Goal: Find specific page/section: Find specific page/section

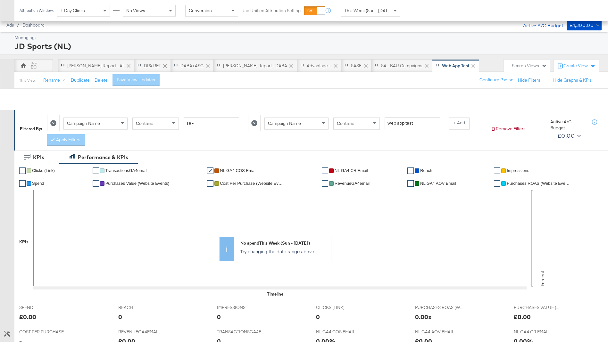
scroll to position [223, 0]
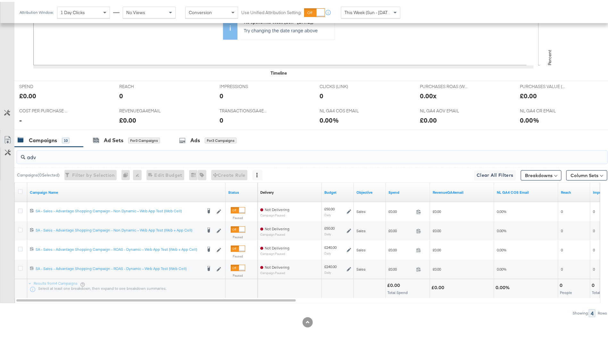
drag, startPoint x: 142, startPoint y: 157, endPoint x: 0, endPoint y: 157, distance: 142.0
click at [0, 157] on div "adv Campaigns ( 0 Selected) Filter by Selection Filter 0 campaigns 0 Rename 0 c…" at bounding box center [303, 230] width 607 height 170
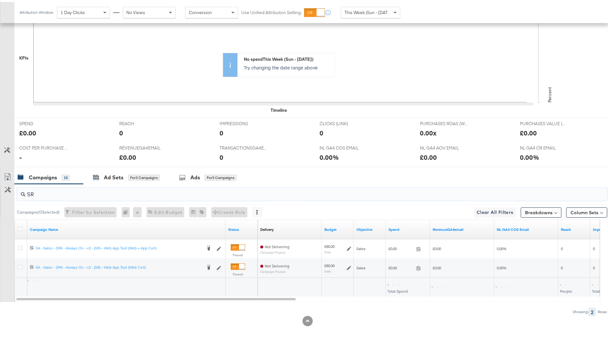
scroll to position [185, 0]
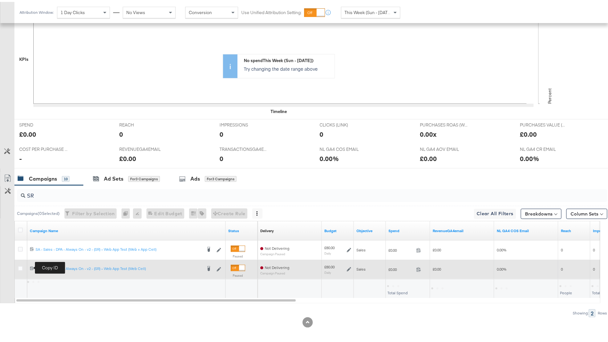
click at [31, 267] on icon at bounding box center [32, 266] width 4 height 4
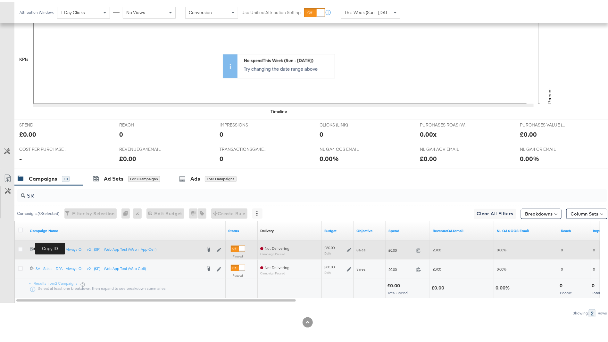
click at [32, 246] on icon at bounding box center [32, 248] width 4 height 4
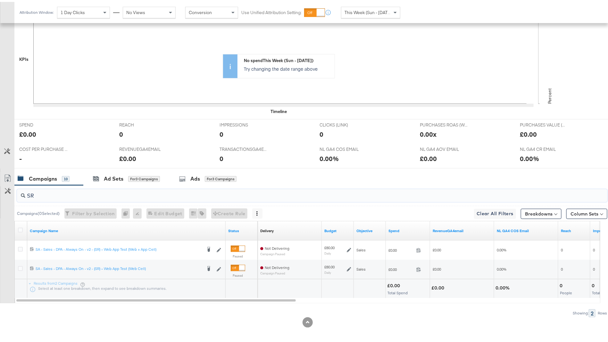
drag, startPoint x: 151, startPoint y: 189, endPoint x: 24, endPoint y: 184, distance: 126.4
click at [24, 184] on div "SR" at bounding box center [310, 194] width 593 height 21
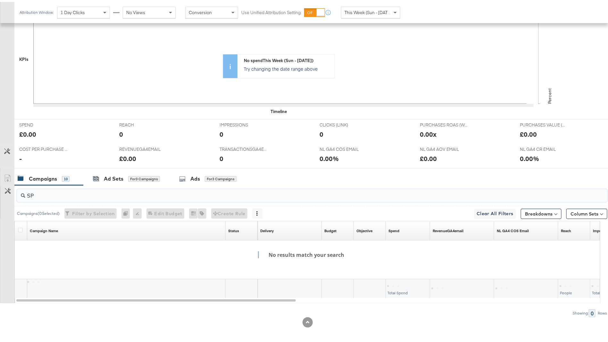
type input "S"
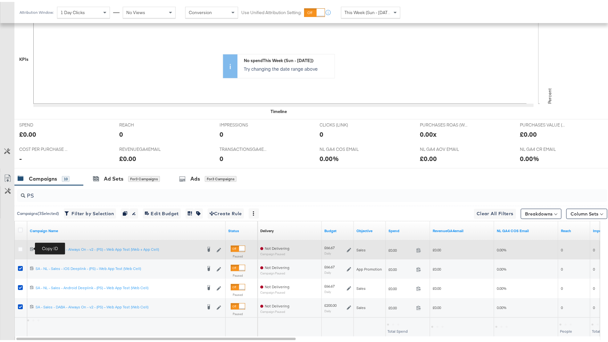
click at [31, 247] on icon at bounding box center [32, 247] width 4 height 4
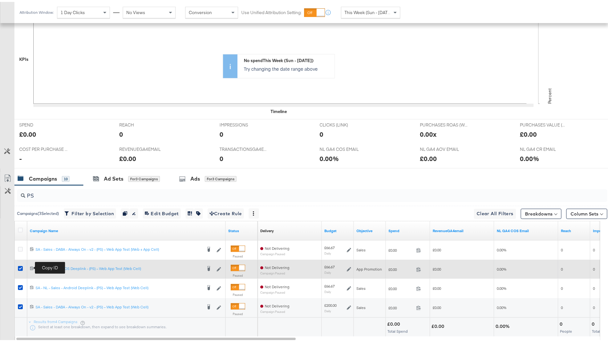
click at [30, 265] on icon at bounding box center [32, 266] width 4 height 4
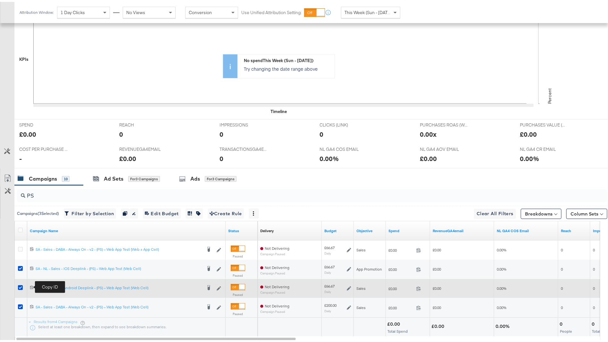
click at [31, 285] on icon at bounding box center [32, 286] width 4 height 4
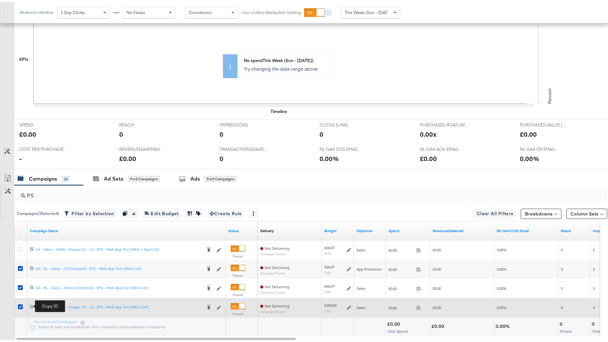
click at [30, 304] on icon at bounding box center [32, 305] width 4 height 4
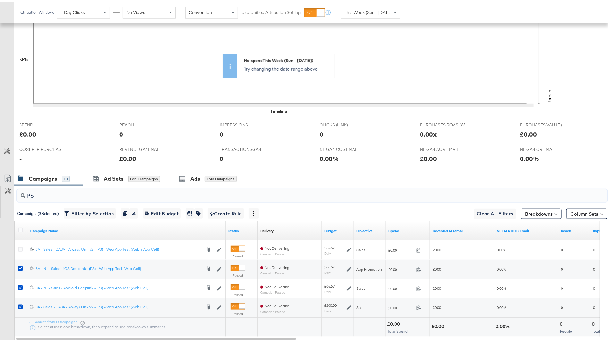
drag, startPoint x: 99, startPoint y: 192, endPoint x: 24, endPoint y: 189, distance: 74.7
click at [24, 189] on div "PS" at bounding box center [312, 194] width 590 height 13
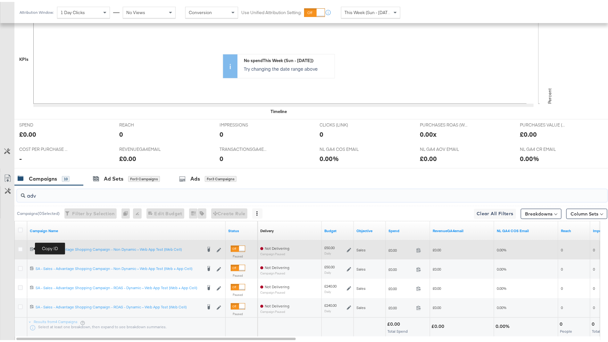
type input "adv"
click at [31, 246] on icon at bounding box center [32, 247] width 4 height 4
click at [32, 246] on icon at bounding box center [32, 247] width 4 height 4
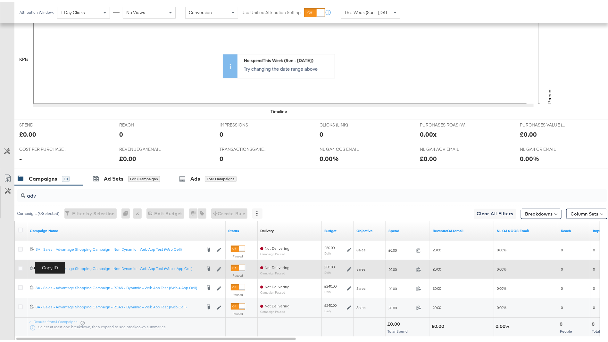
click at [31, 266] on icon at bounding box center [32, 266] width 4 height 4
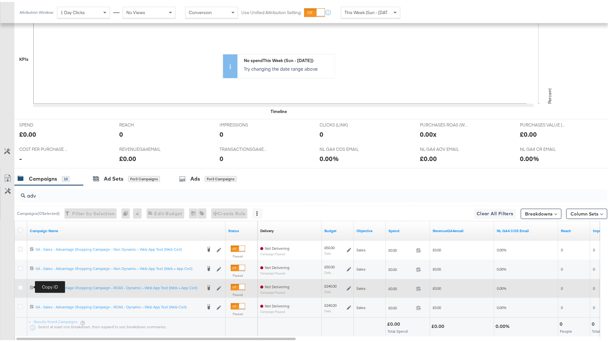
click at [31, 286] on icon at bounding box center [32, 286] width 4 height 4
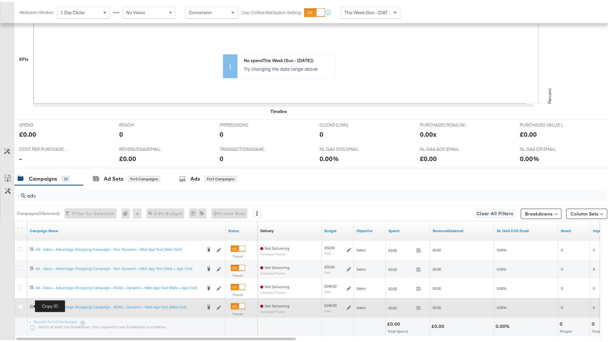
click at [33, 304] on icon at bounding box center [32, 305] width 4 height 4
